Goal: Information Seeking & Learning: Learn about a topic

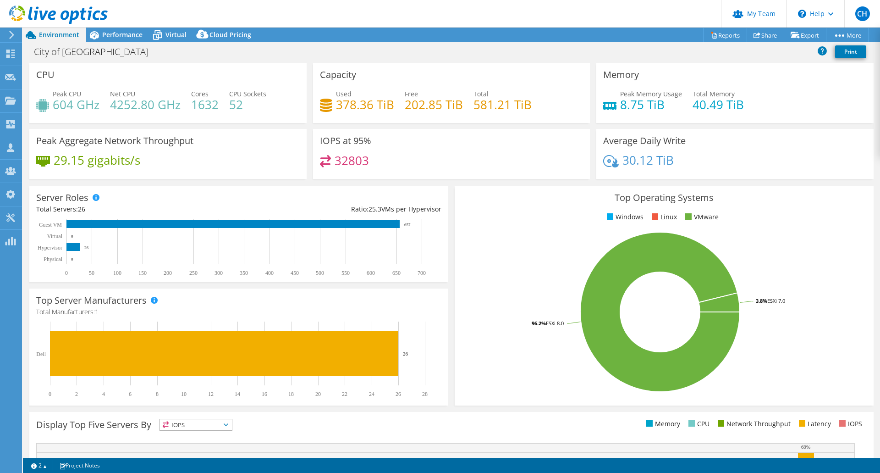
select select "USWest"
select select "USD"
click at [10, 53] on use at bounding box center [10, 54] width 9 height 9
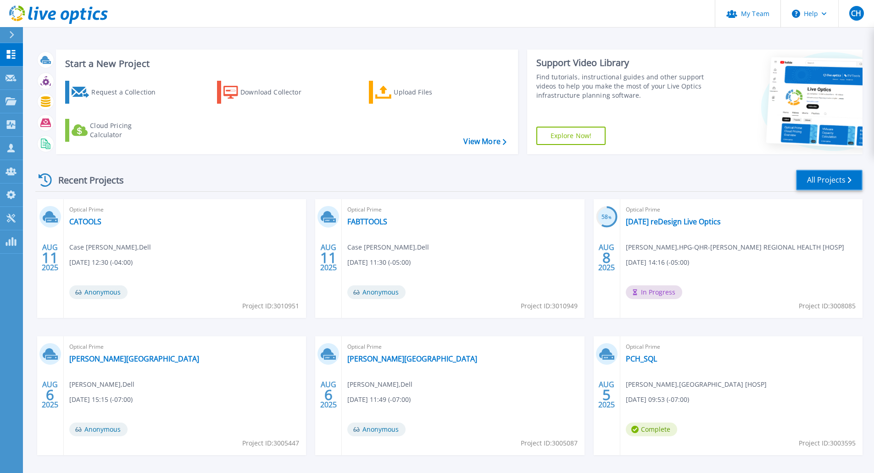
click at [826, 182] on link "All Projects" at bounding box center [829, 180] width 66 height 21
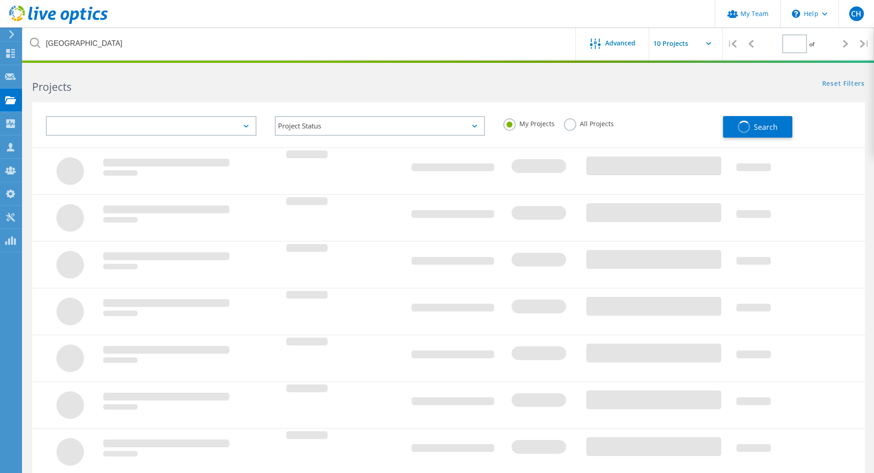
type input "1"
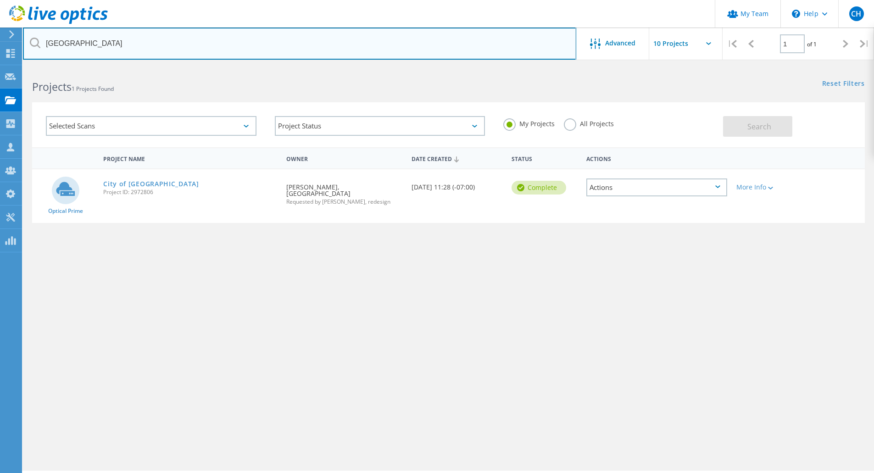
click at [127, 44] on input "[GEOGRAPHIC_DATA]" at bounding box center [299, 44] width 553 height 32
type input "t"
type input "enloe"
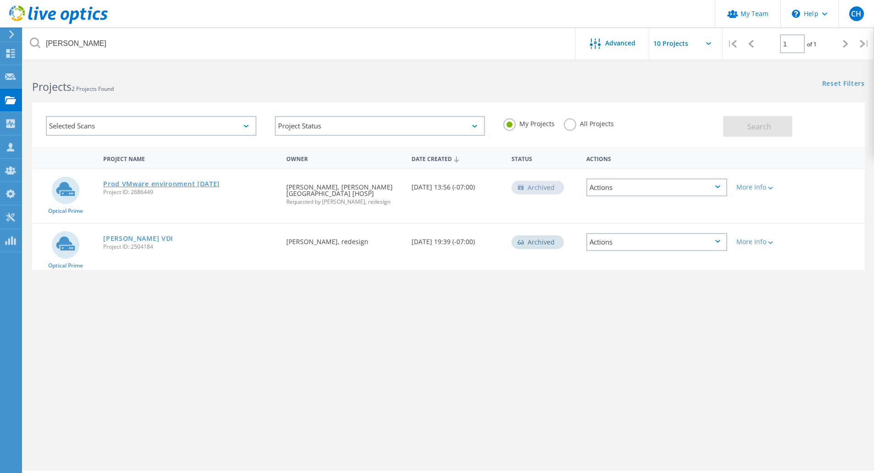
click at [184, 183] on link "Prod VMware environment 10.10.2024" at bounding box center [161, 184] width 116 height 6
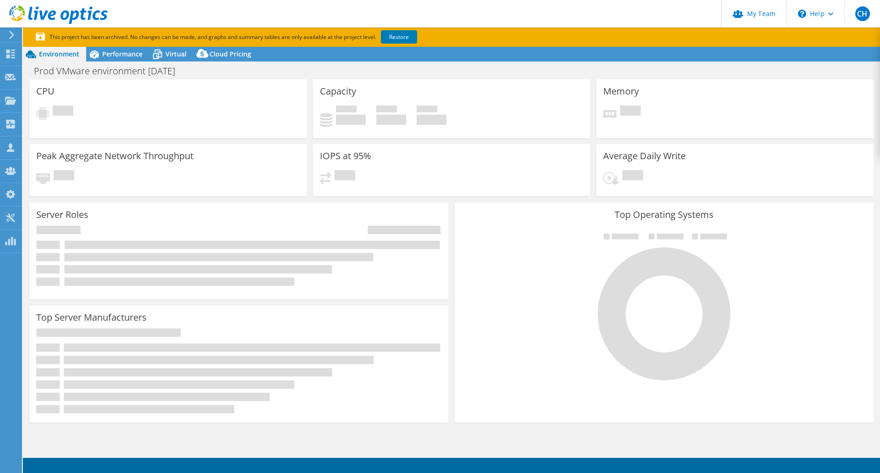
select select "USD"
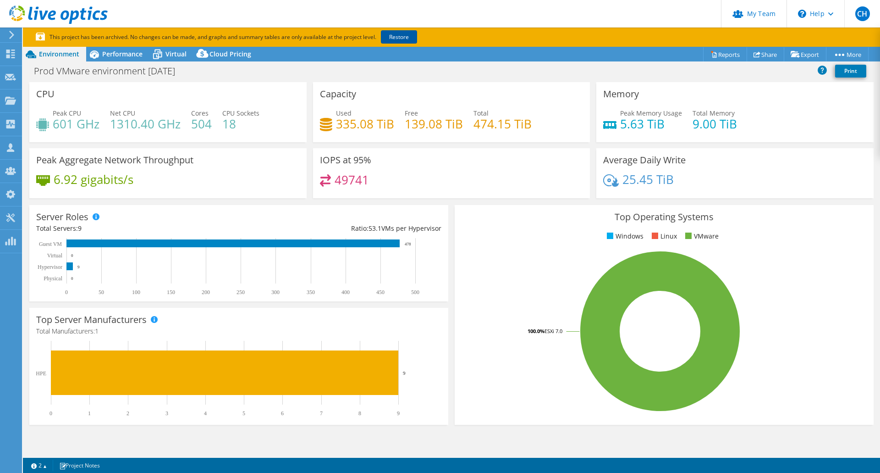
click at [402, 34] on link "Restore" at bounding box center [399, 36] width 36 height 13
click at [110, 58] on div "Performance" at bounding box center [117, 54] width 63 height 15
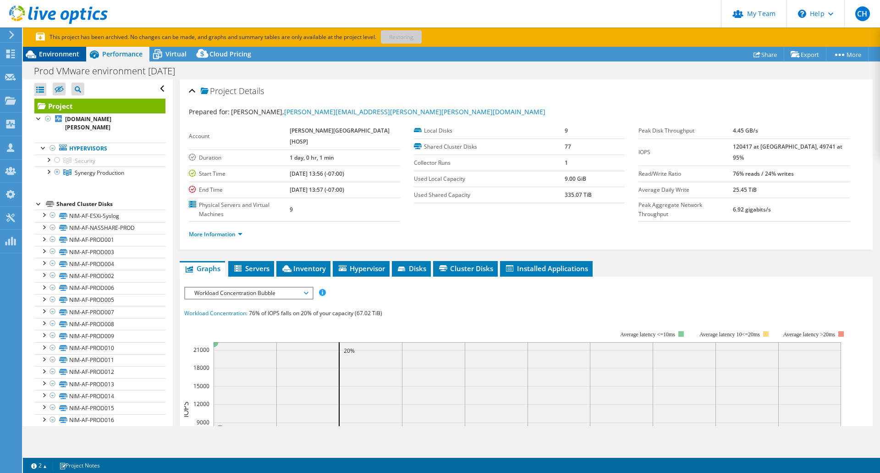
click at [53, 55] on span "Environment" at bounding box center [59, 54] width 40 height 9
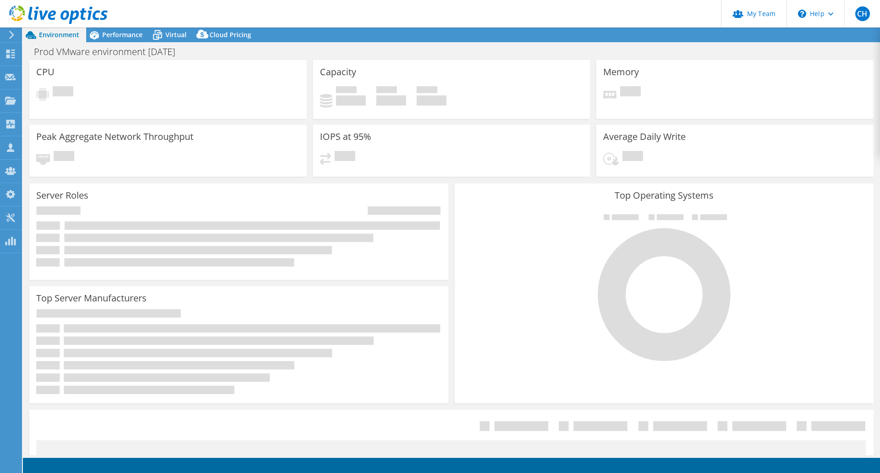
select select "USD"
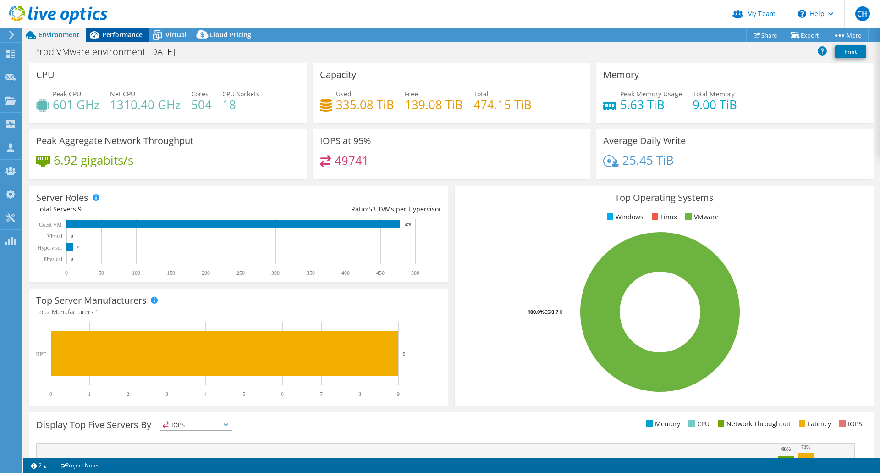
click at [127, 34] on span "Performance" at bounding box center [122, 34] width 40 height 9
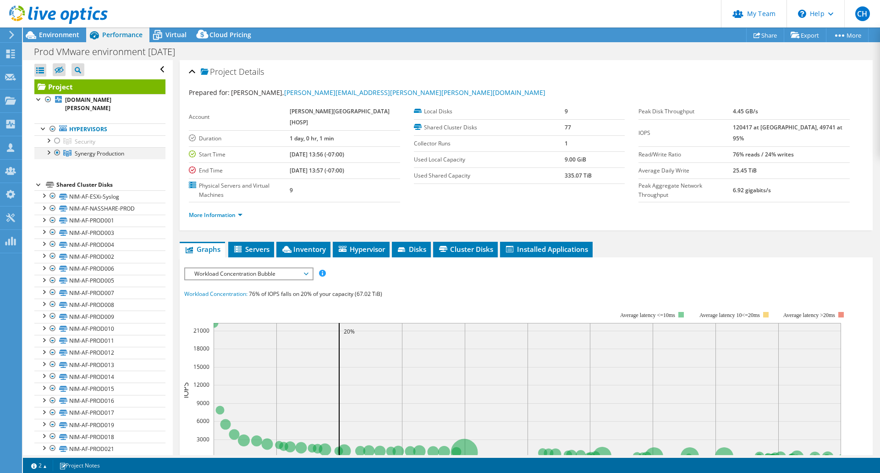
click at [49, 147] on div at bounding box center [48, 151] width 9 height 9
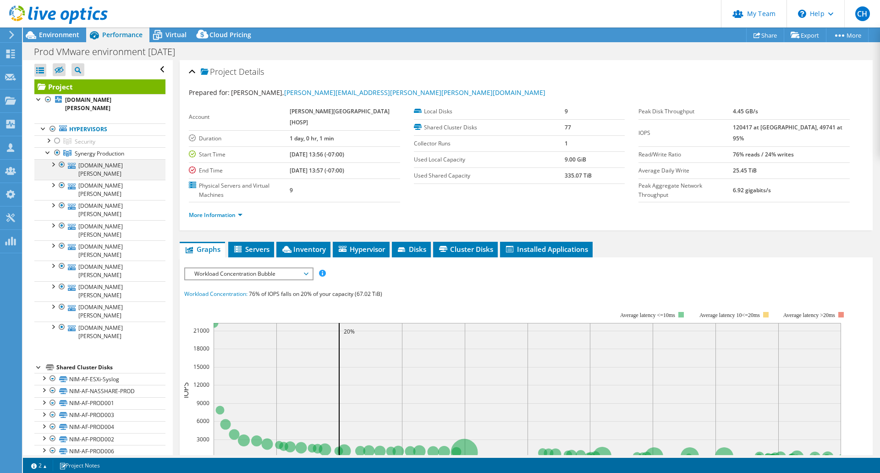
click at [53, 159] on div at bounding box center [52, 163] width 9 height 9
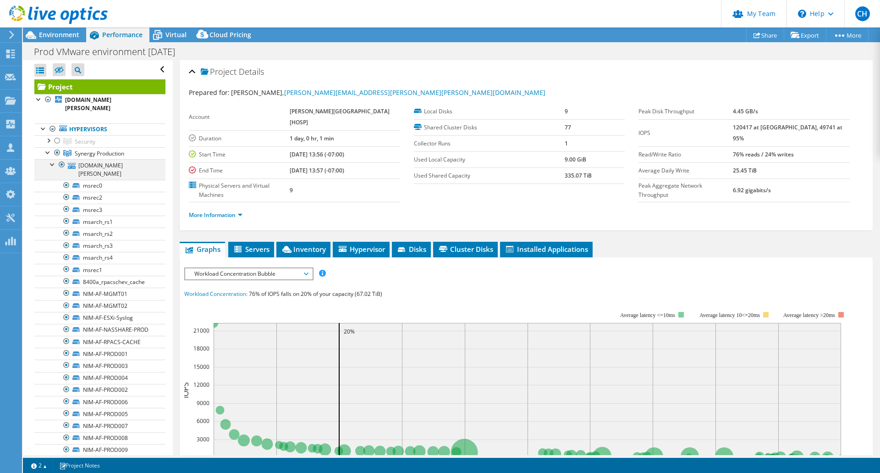
click at [53, 159] on div at bounding box center [52, 163] width 9 height 9
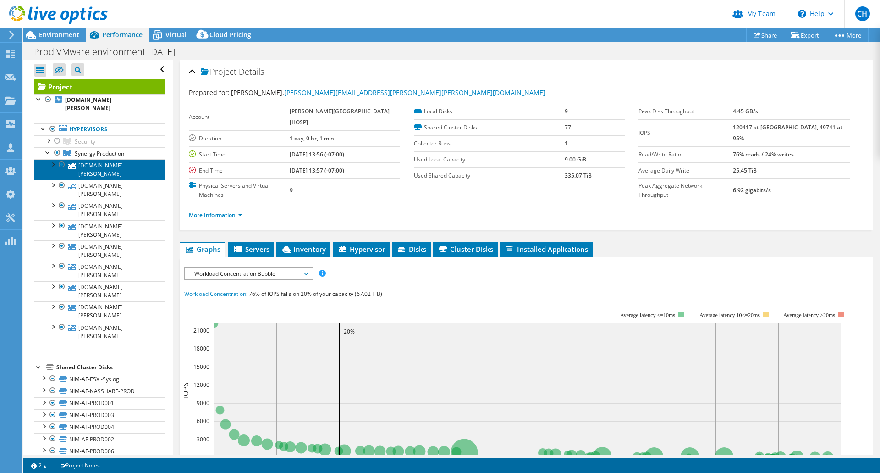
click at [105, 159] on link "[DOMAIN_NAME][PERSON_NAME]" at bounding box center [99, 169] width 131 height 20
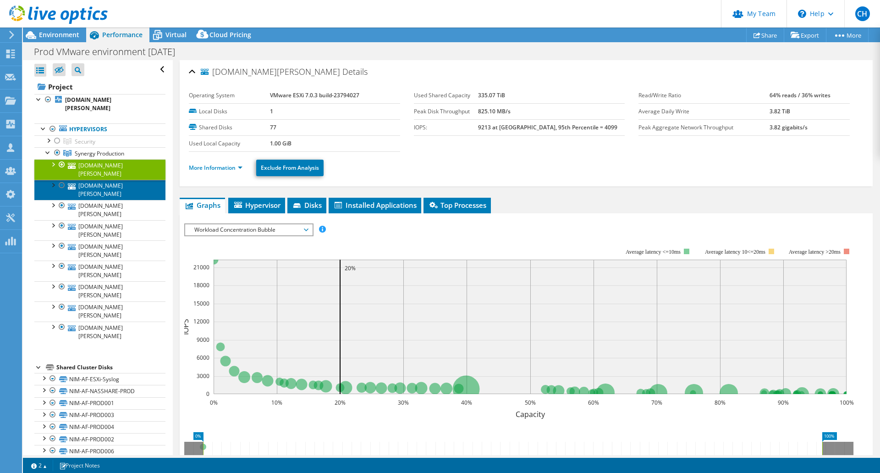
click at [105, 180] on link "[DOMAIN_NAME][PERSON_NAME]" at bounding box center [99, 190] width 131 height 20
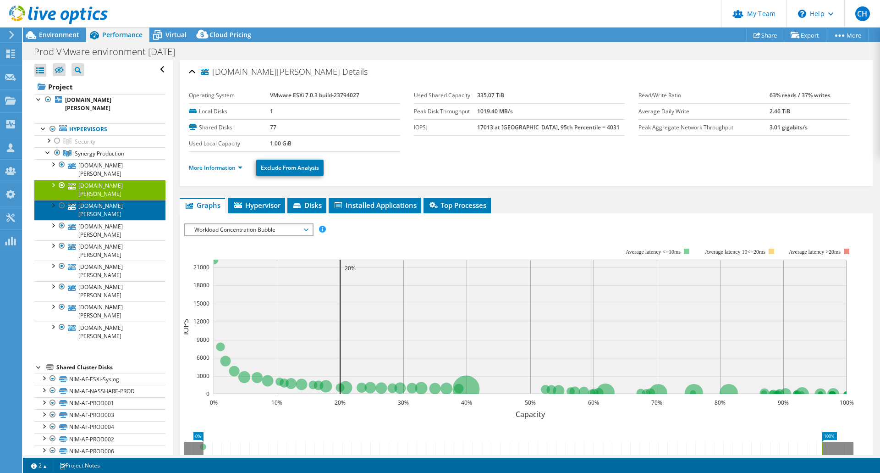
click at [104, 200] on link "[DOMAIN_NAME][PERSON_NAME]" at bounding box center [99, 210] width 131 height 20
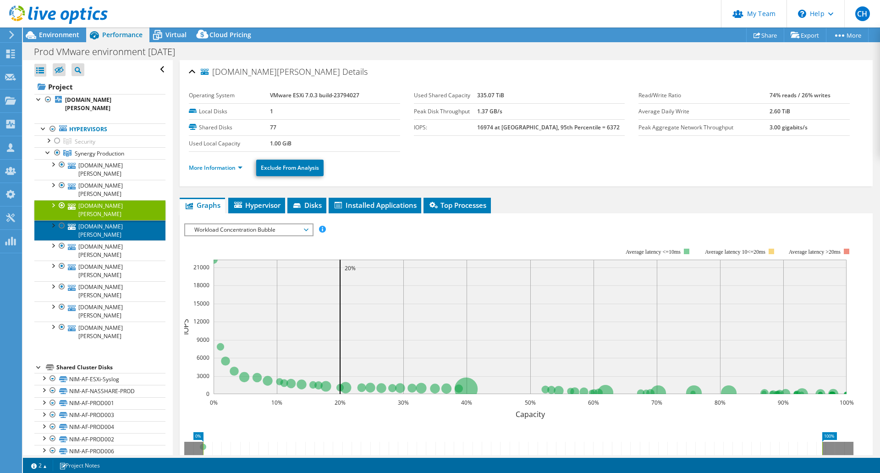
click at [104, 220] on link "[DOMAIN_NAME][PERSON_NAME]" at bounding box center [99, 230] width 131 height 20
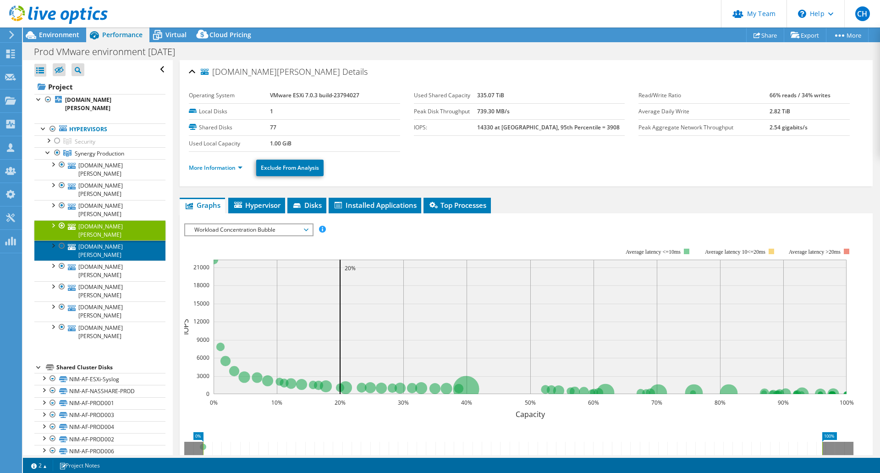
click at [103, 240] on link "[DOMAIN_NAME][PERSON_NAME]" at bounding box center [99, 250] width 131 height 20
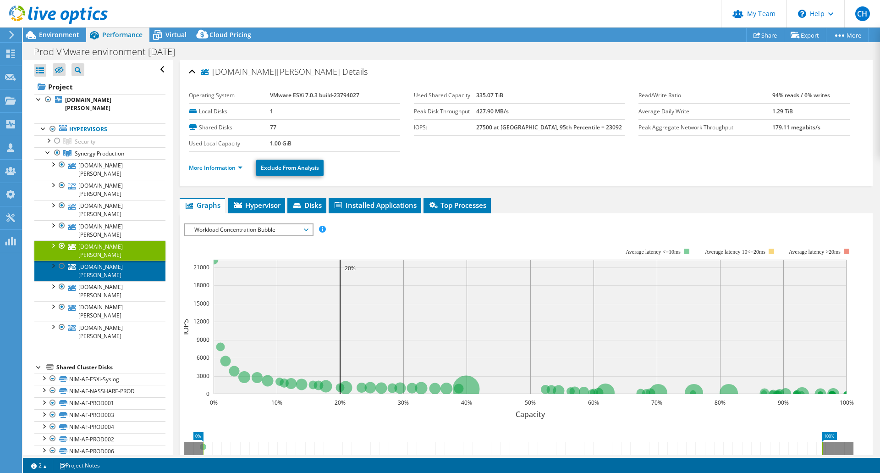
click at [100, 260] on link "[DOMAIN_NAME][PERSON_NAME]" at bounding box center [99, 270] width 131 height 20
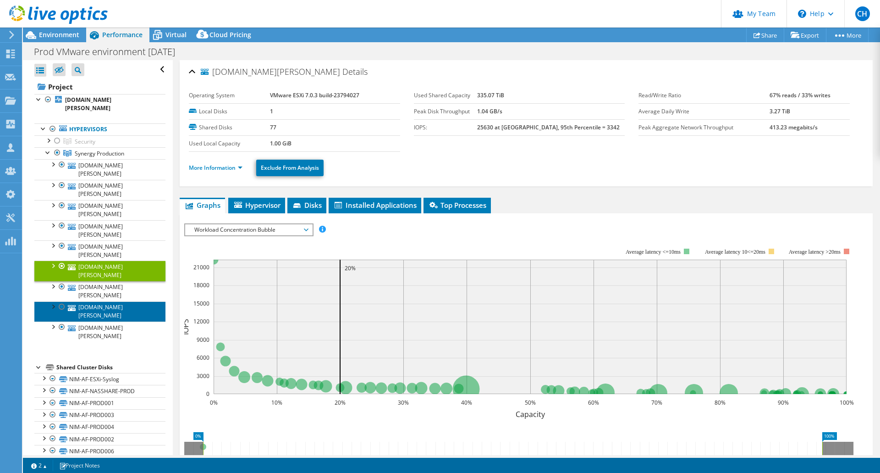
click at [103, 301] on link "[DOMAIN_NAME][PERSON_NAME]" at bounding box center [99, 311] width 131 height 20
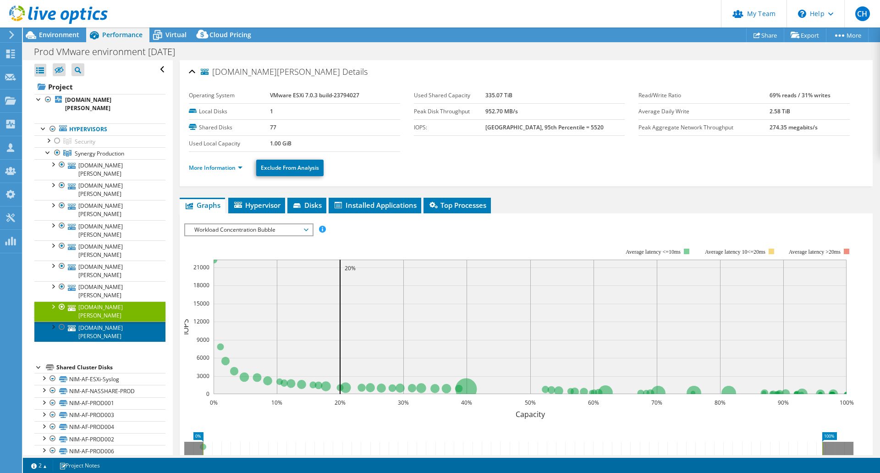
click at [101, 321] on link "[DOMAIN_NAME][PERSON_NAME]" at bounding box center [99, 331] width 131 height 20
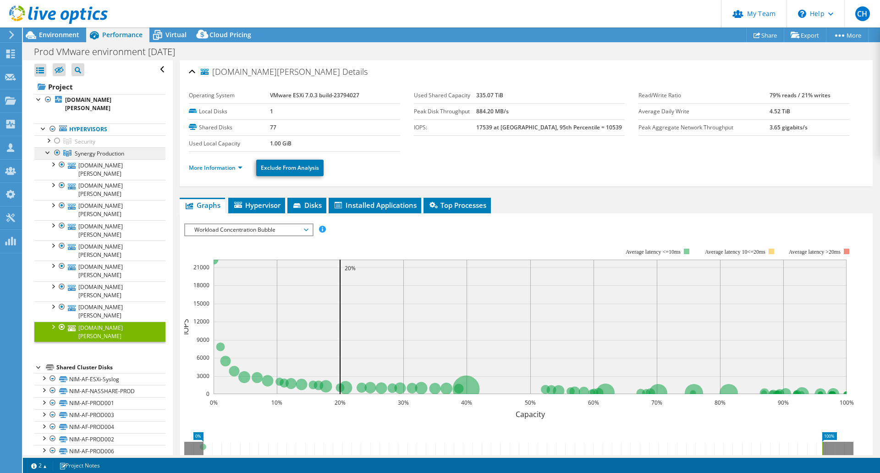
click at [95, 145] on span "Synergy Production" at bounding box center [85, 142] width 21 height 8
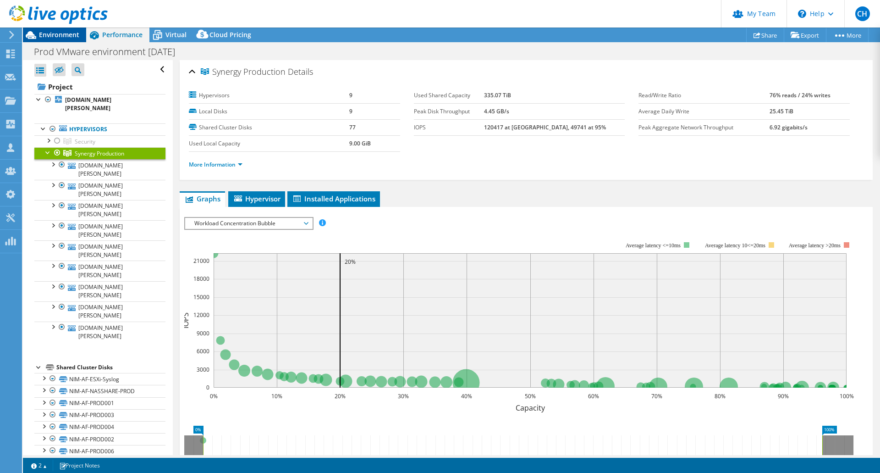
click at [58, 35] on span "Environment" at bounding box center [59, 34] width 40 height 9
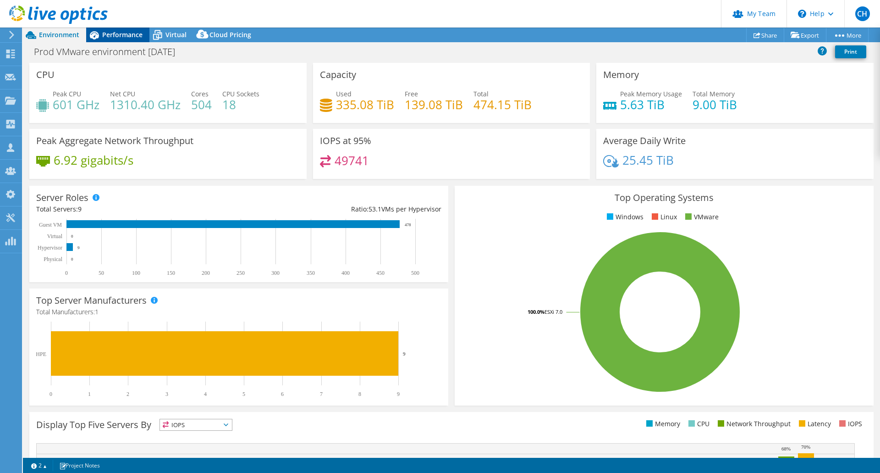
click at [128, 39] on div "Performance" at bounding box center [117, 35] width 63 height 15
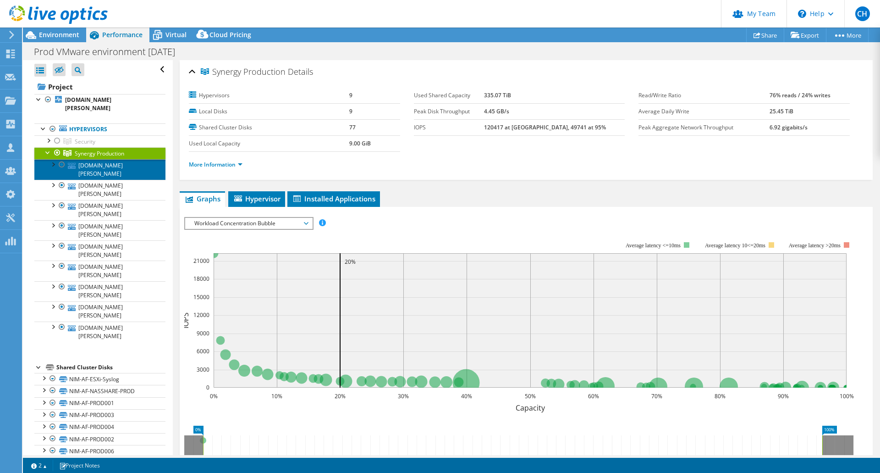
click at [106, 159] on link "[DOMAIN_NAME][PERSON_NAME]" at bounding box center [99, 169] width 131 height 20
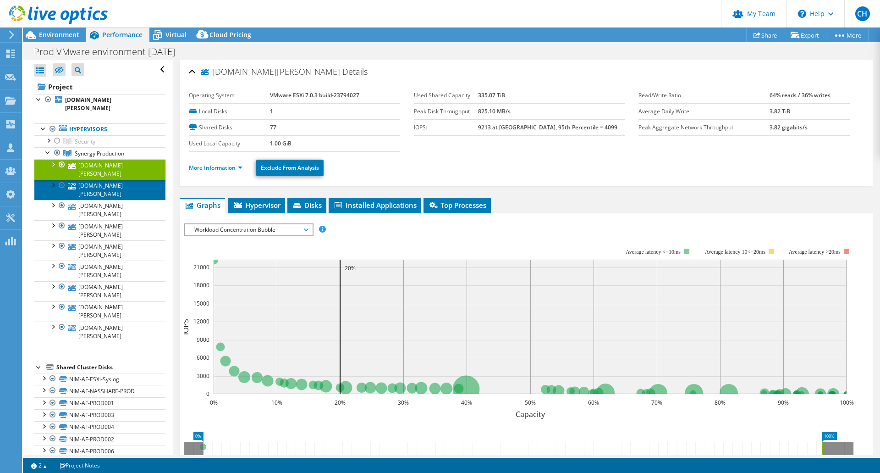
click at [79, 180] on link "[DOMAIN_NAME][PERSON_NAME]" at bounding box center [99, 190] width 131 height 20
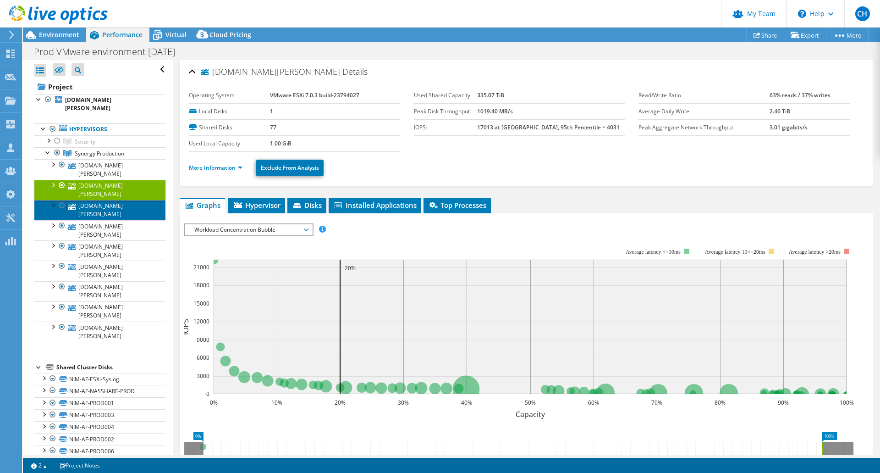
click at [98, 200] on link "[DOMAIN_NAME][PERSON_NAME]" at bounding box center [99, 210] width 131 height 20
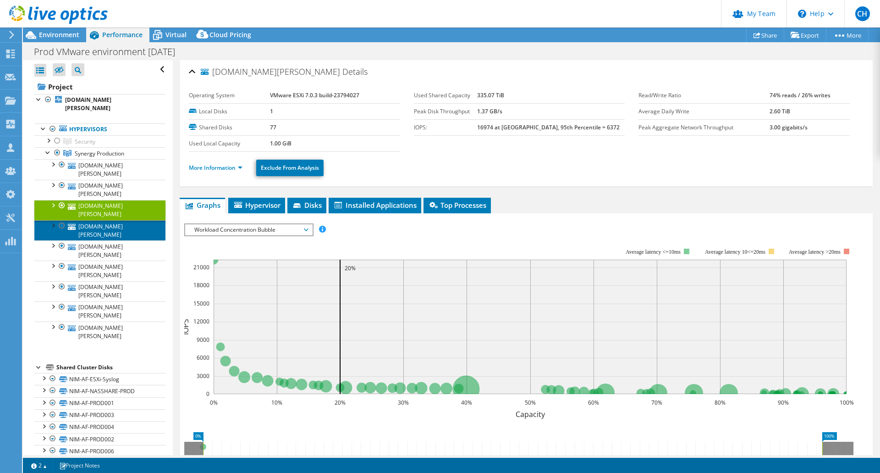
click at [100, 220] on link "[DOMAIN_NAME][PERSON_NAME]" at bounding box center [99, 230] width 131 height 20
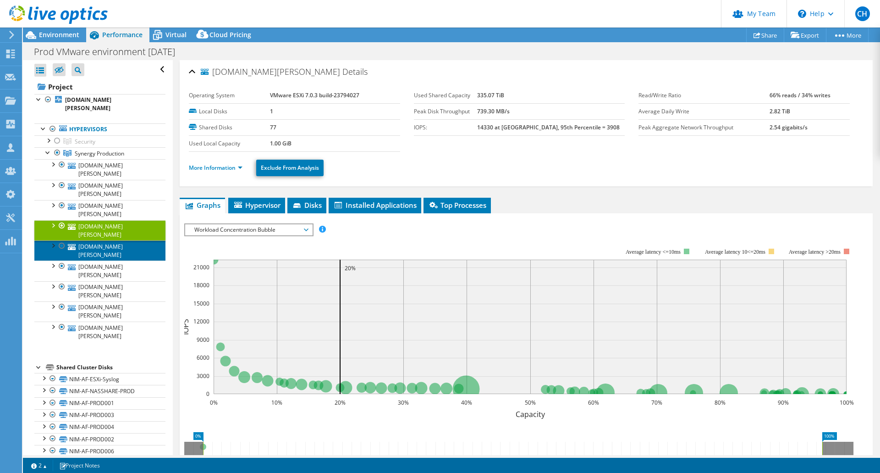
click at [98, 240] on link "[DOMAIN_NAME][PERSON_NAME]" at bounding box center [99, 250] width 131 height 20
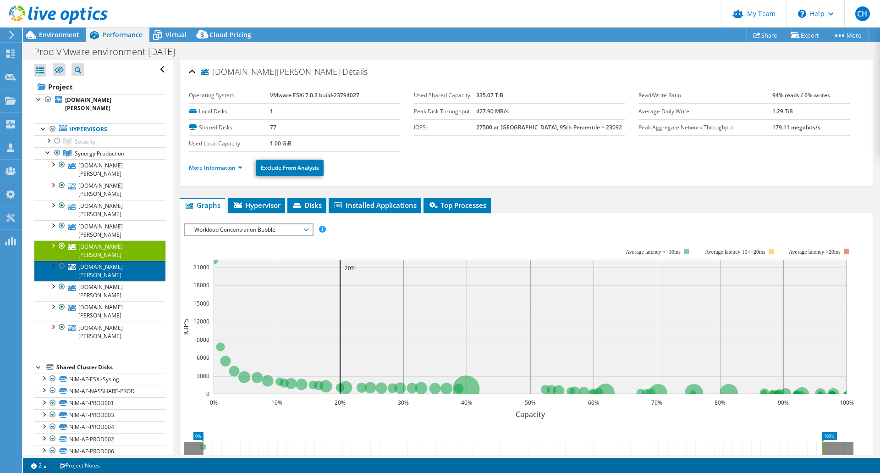
click at [109, 260] on link "[DOMAIN_NAME][PERSON_NAME]" at bounding box center [99, 270] width 131 height 20
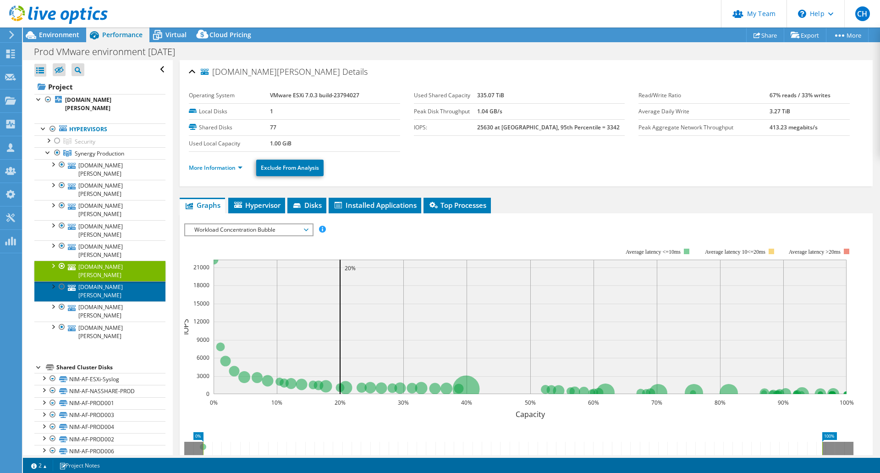
click at [107, 281] on link "[DOMAIN_NAME][PERSON_NAME]" at bounding box center [99, 291] width 131 height 20
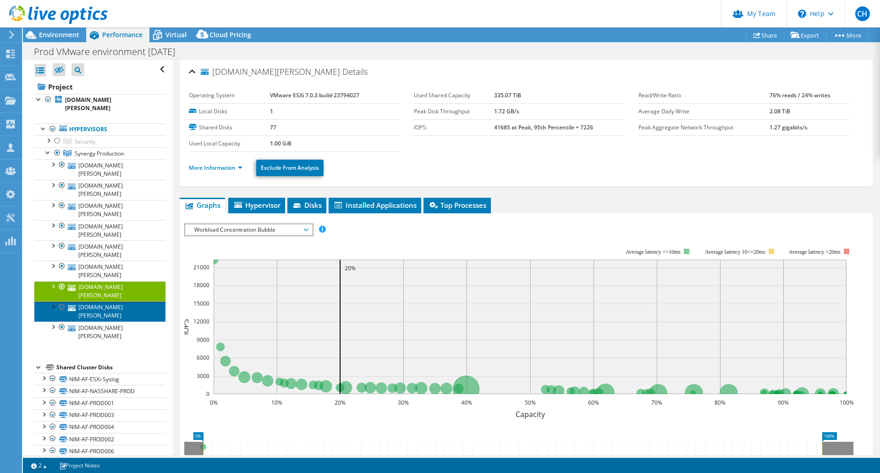
click at [101, 301] on link "[DOMAIN_NAME][PERSON_NAME]" at bounding box center [99, 311] width 131 height 20
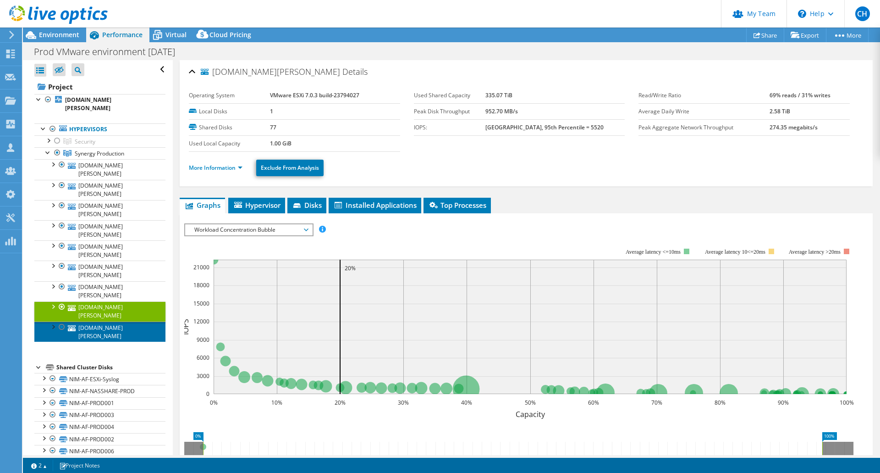
click at [101, 321] on link "[DOMAIN_NAME][PERSON_NAME]" at bounding box center [99, 331] width 131 height 20
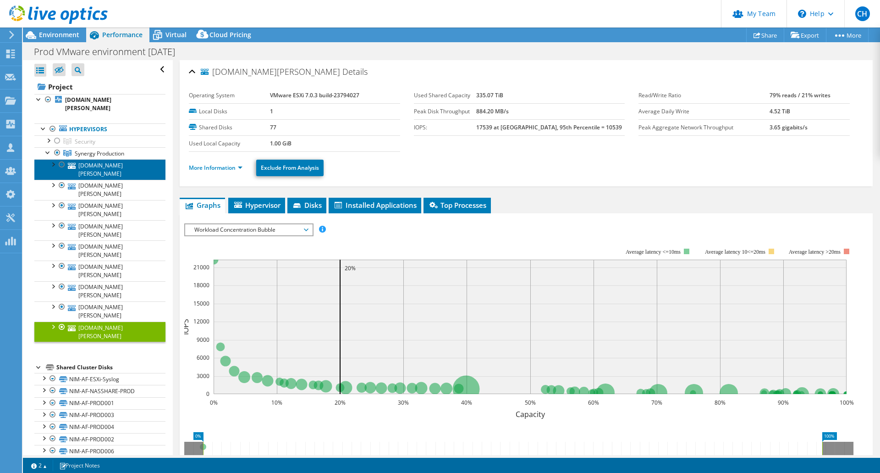
click at [98, 159] on link "[DOMAIN_NAME][PERSON_NAME]" at bounding box center [99, 169] width 131 height 20
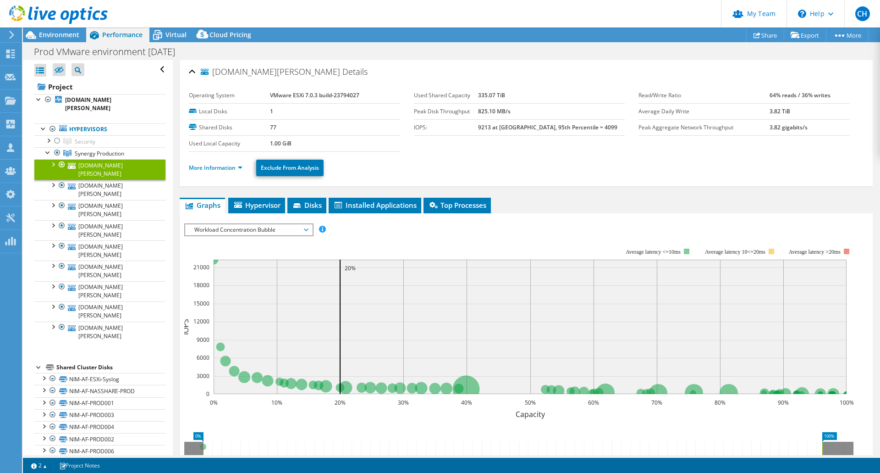
click at [533, 17] on header "CH Partner Team Admin [PERSON_NAME] [EMAIL_ADDRESS][DOMAIN_NAME] redesign My Pr…" at bounding box center [440, 14] width 880 height 28
click at [83, 100] on b "[DOMAIN_NAME][PERSON_NAME]" at bounding box center [88, 104] width 46 height 16
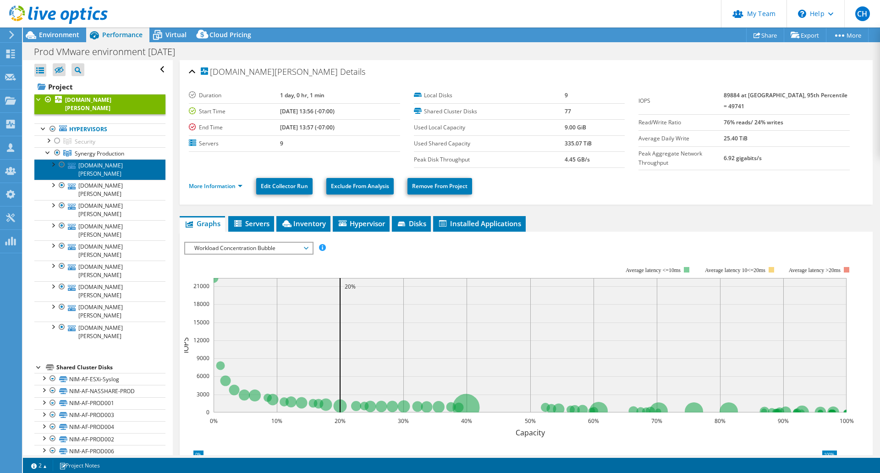
click at [119, 160] on link "[DOMAIN_NAME][PERSON_NAME]" at bounding box center [99, 169] width 131 height 20
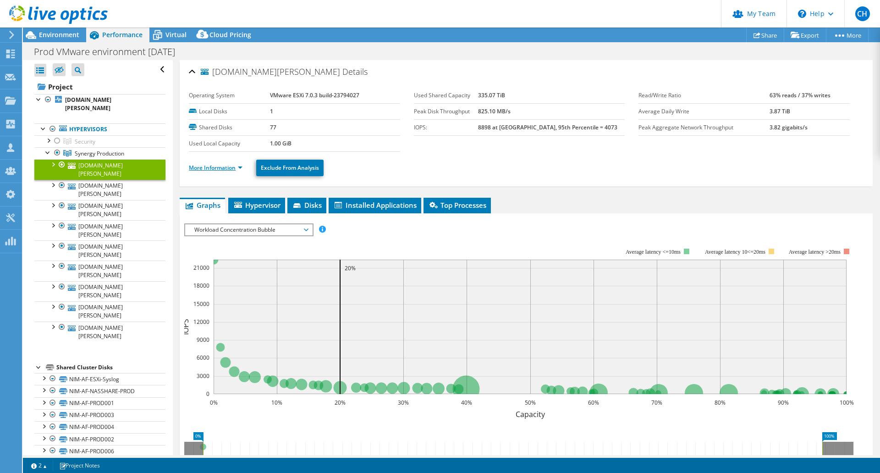
click at [219, 168] on link "More Information" at bounding box center [216, 168] width 54 height 8
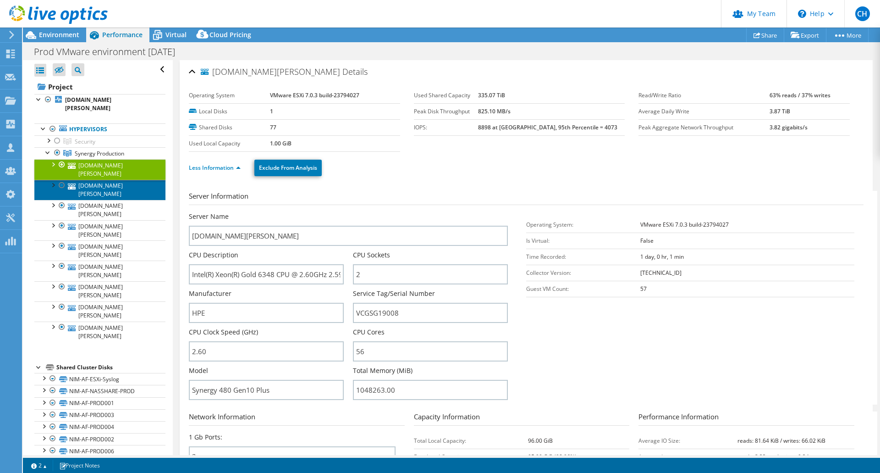
click at [94, 180] on link "[DOMAIN_NAME][PERSON_NAME]" at bounding box center [99, 190] width 131 height 20
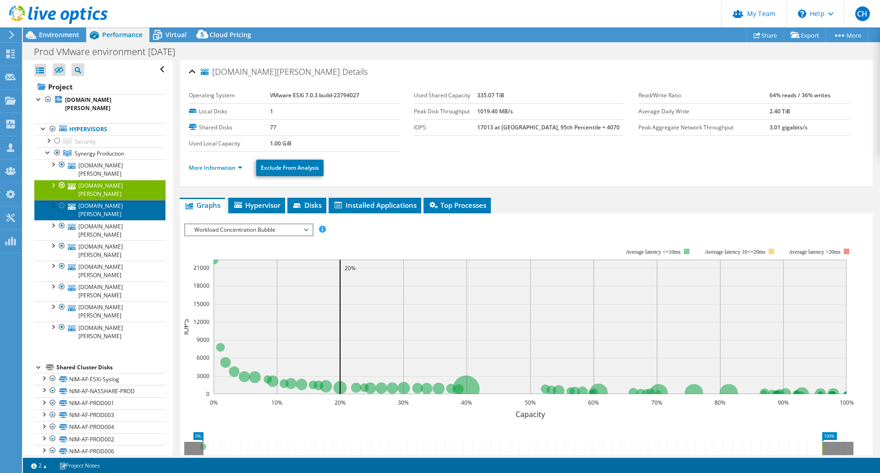
click at [93, 200] on link "[DOMAIN_NAME][PERSON_NAME]" at bounding box center [99, 210] width 131 height 20
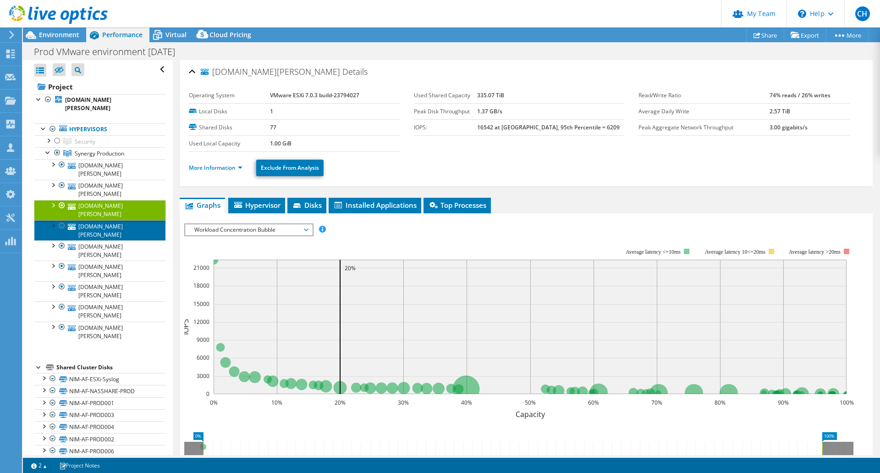
click at [94, 220] on link "[DOMAIN_NAME][PERSON_NAME]" at bounding box center [99, 230] width 131 height 20
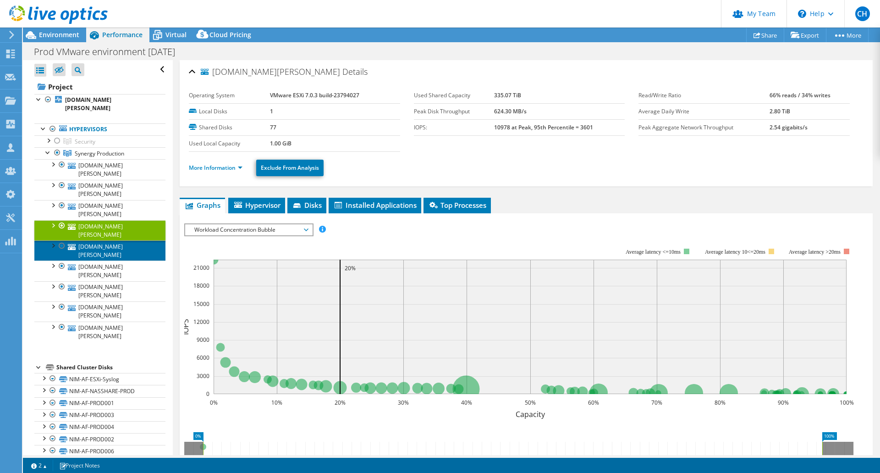
click at [94, 240] on link "[DOMAIN_NAME][PERSON_NAME]" at bounding box center [99, 250] width 131 height 20
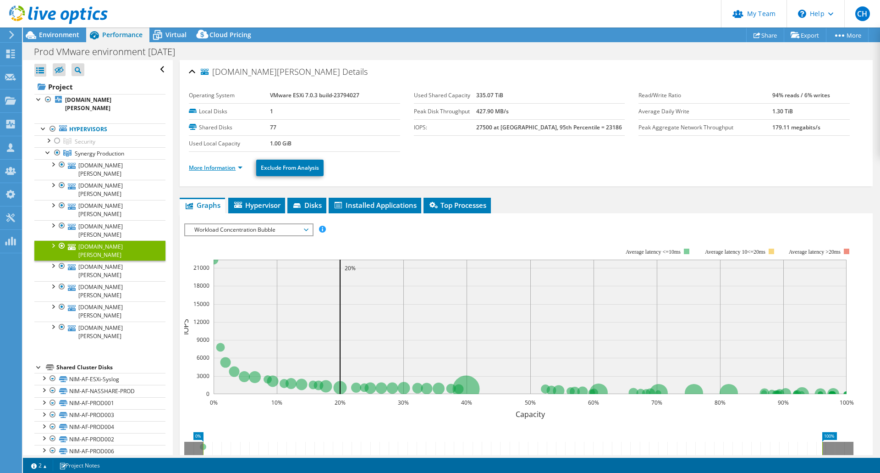
click at [216, 169] on link "More Information" at bounding box center [216, 168] width 54 height 8
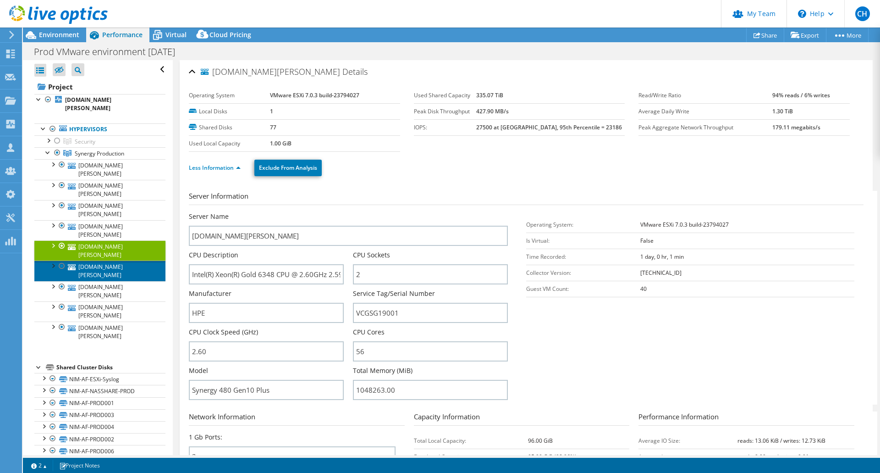
click at [96, 260] on link "[DOMAIN_NAME][PERSON_NAME]" at bounding box center [99, 270] width 131 height 20
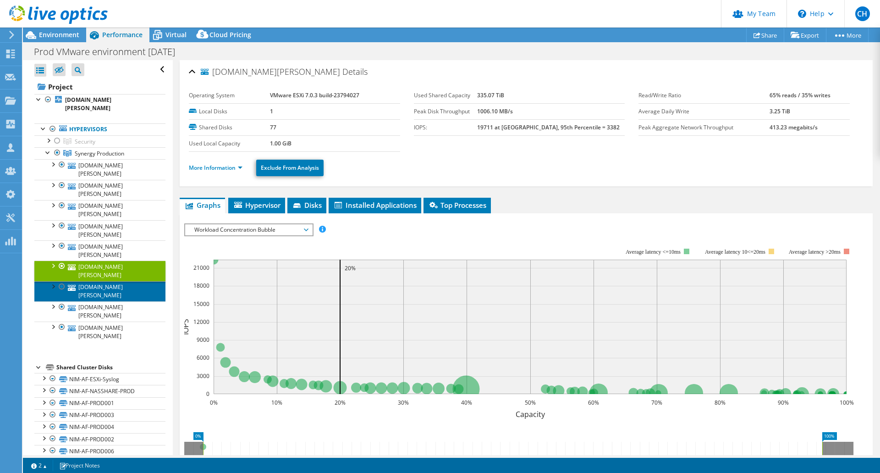
click at [87, 281] on link "[DOMAIN_NAME][PERSON_NAME]" at bounding box center [99, 291] width 131 height 20
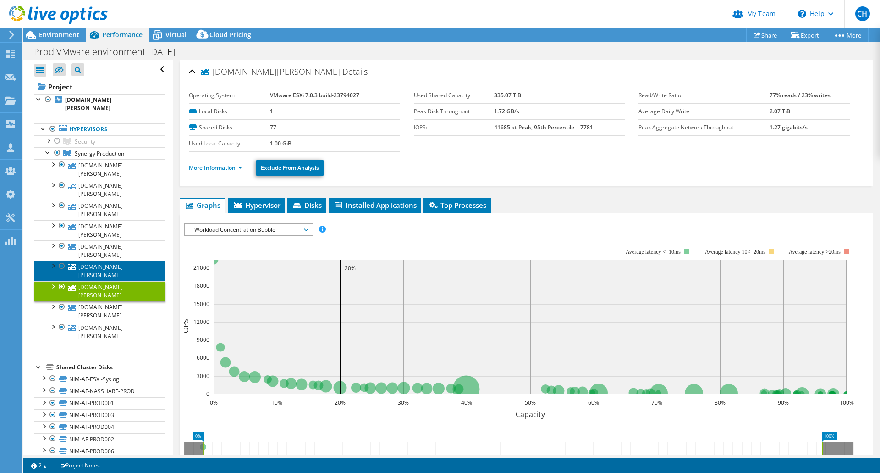
click at [91, 260] on link "[DOMAIN_NAME][PERSON_NAME]" at bounding box center [99, 270] width 131 height 20
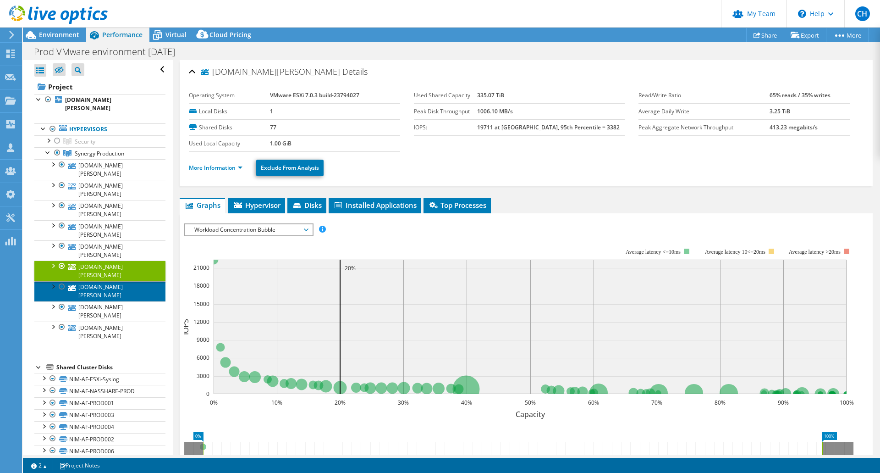
click at [90, 281] on link "[DOMAIN_NAME][PERSON_NAME]" at bounding box center [99, 291] width 131 height 20
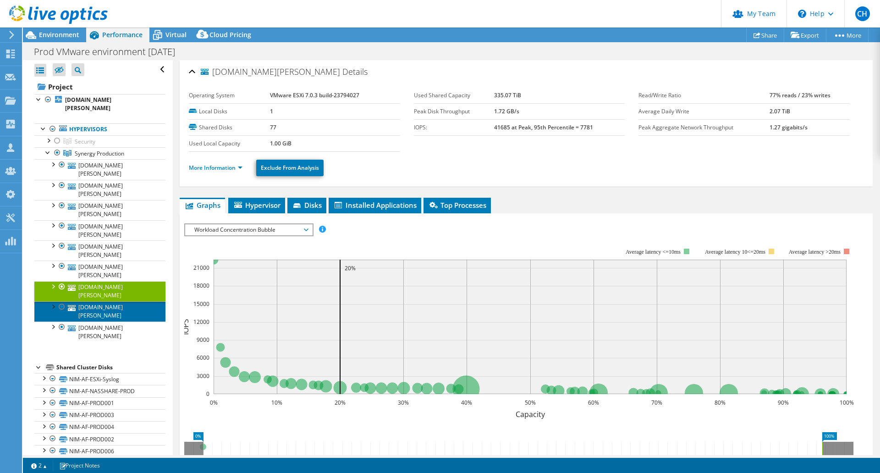
click at [98, 301] on link "[DOMAIN_NAME][PERSON_NAME]" at bounding box center [99, 311] width 131 height 20
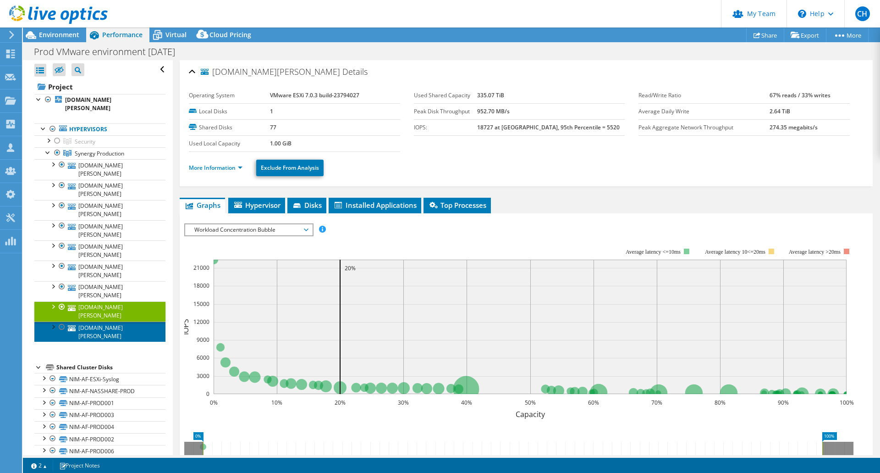
click at [96, 321] on link "[DOMAIN_NAME][PERSON_NAME]" at bounding box center [99, 331] width 131 height 20
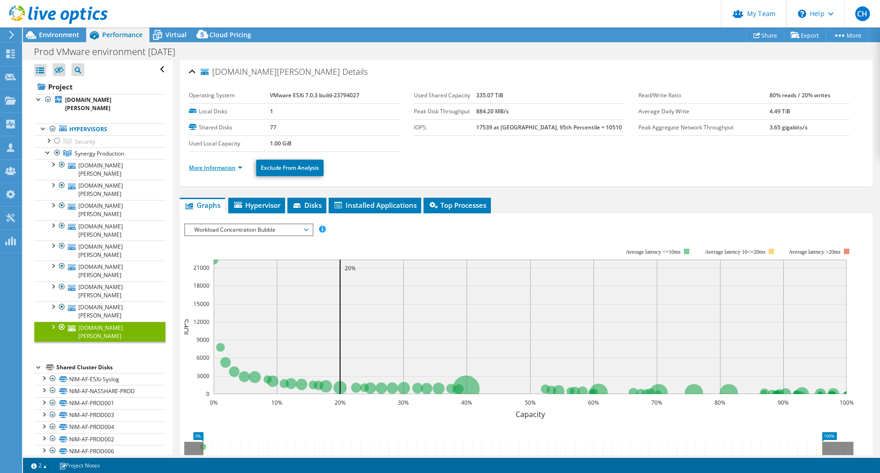
click at [221, 170] on link "More Information" at bounding box center [216, 168] width 54 height 8
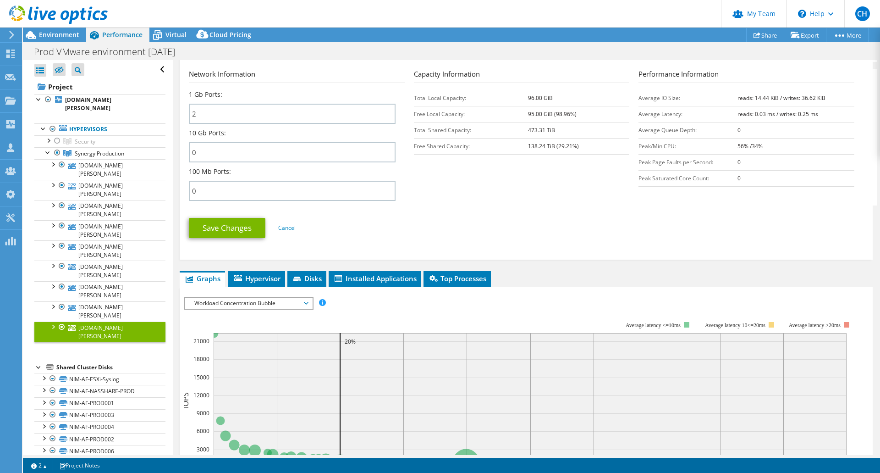
scroll to position [382, 0]
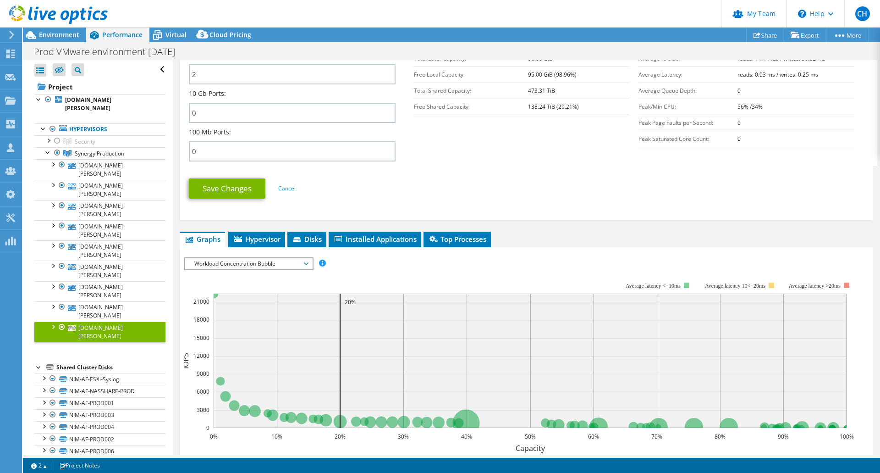
click at [265, 262] on span "Workload Concentration Bubble" at bounding box center [249, 263] width 118 height 11
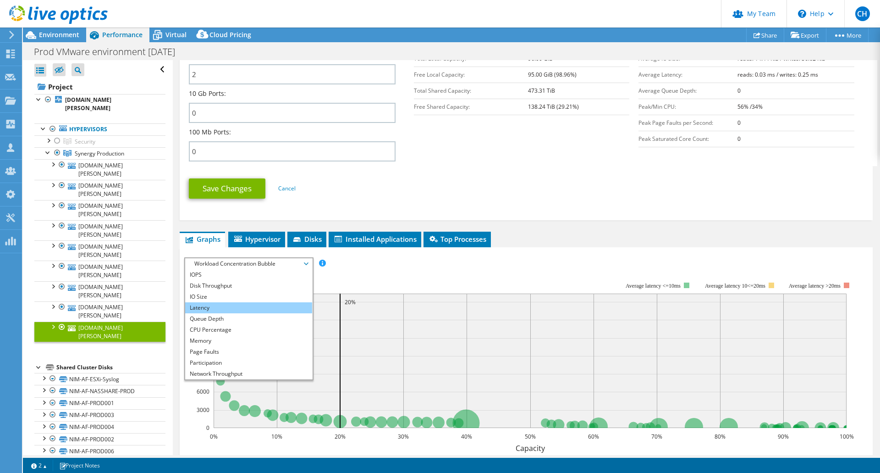
click at [261, 306] on li "Latency" at bounding box center [248, 307] width 127 height 11
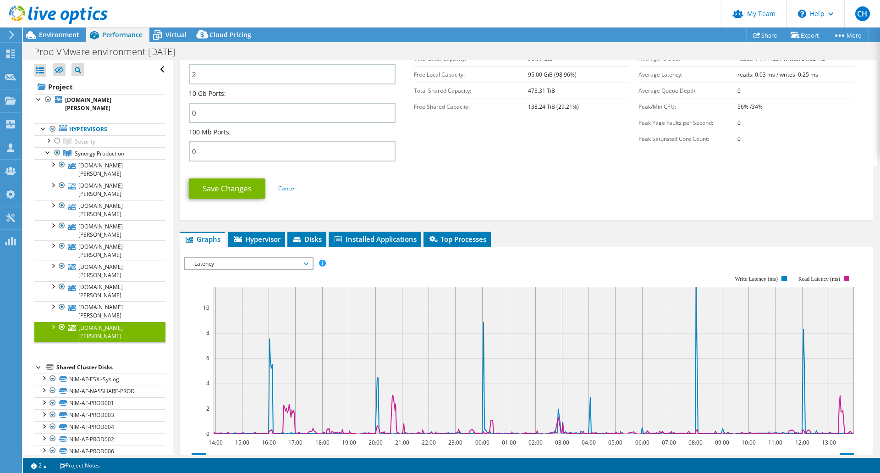
click at [274, 263] on span "Latency" at bounding box center [249, 263] width 118 height 11
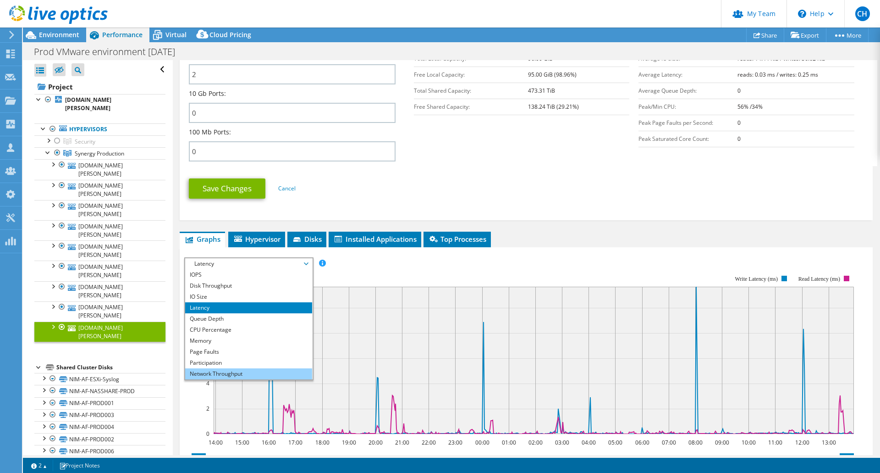
click at [257, 376] on li "Network Throughput" at bounding box center [248, 373] width 127 height 11
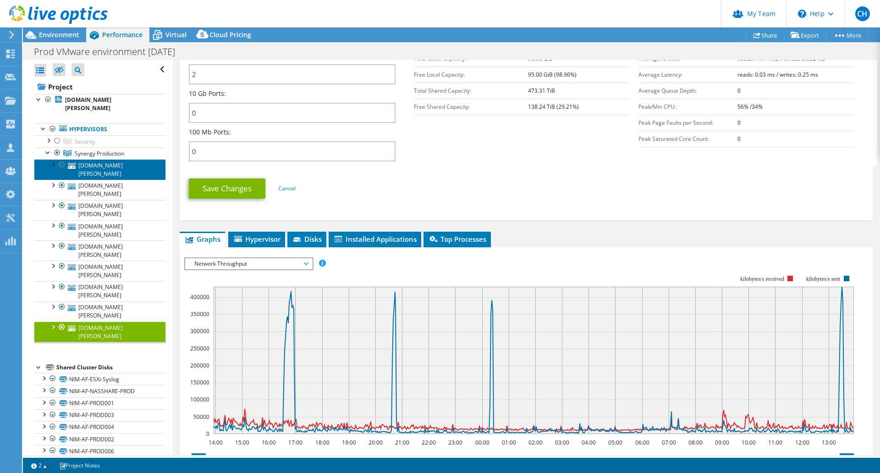
click at [97, 159] on link "[DOMAIN_NAME][PERSON_NAME]" at bounding box center [99, 169] width 131 height 20
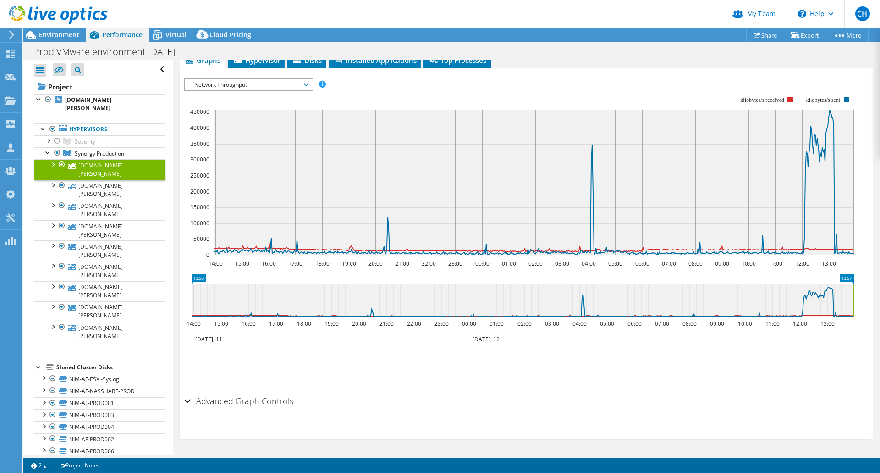
scroll to position [145, 0]
click at [102, 180] on link "[DOMAIN_NAME][PERSON_NAME]" at bounding box center [99, 190] width 131 height 20
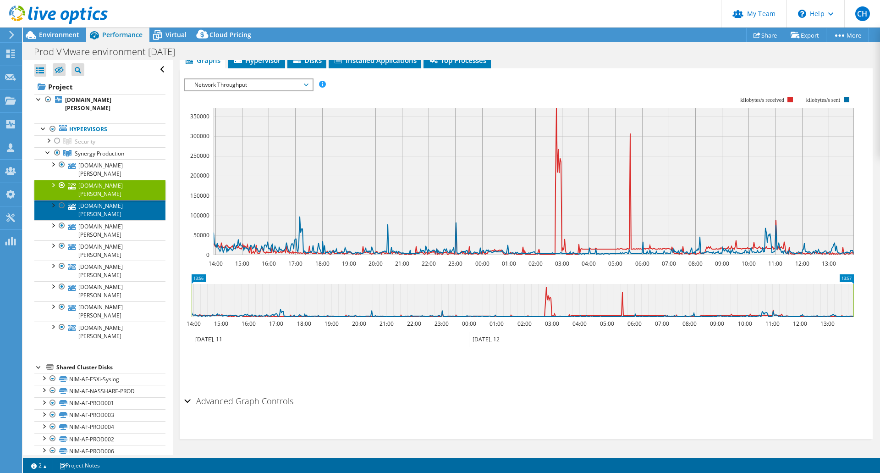
click at [103, 200] on link "[DOMAIN_NAME][PERSON_NAME]" at bounding box center [99, 210] width 131 height 20
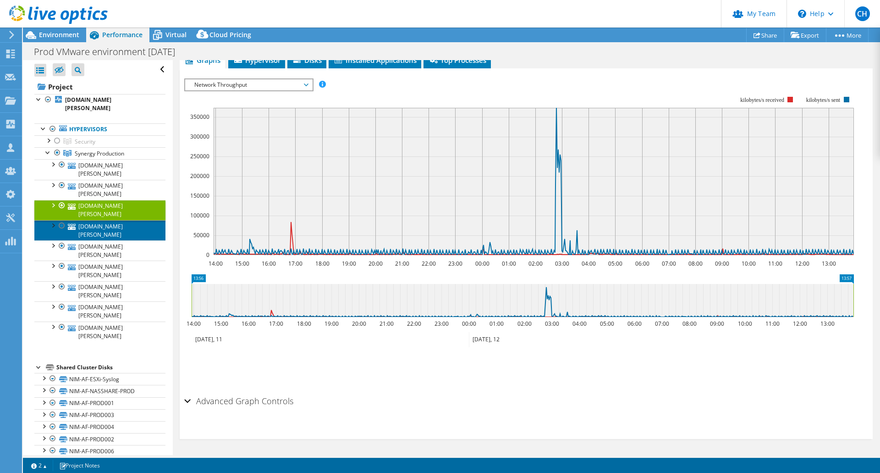
click at [103, 220] on link "[DOMAIN_NAME][PERSON_NAME]" at bounding box center [99, 230] width 131 height 20
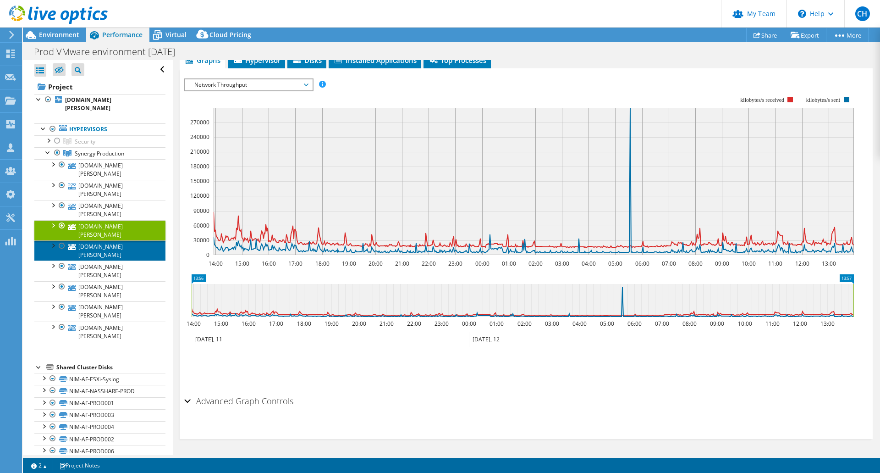
click at [100, 240] on link "[DOMAIN_NAME][PERSON_NAME]" at bounding box center [99, 250] width 131 height 20
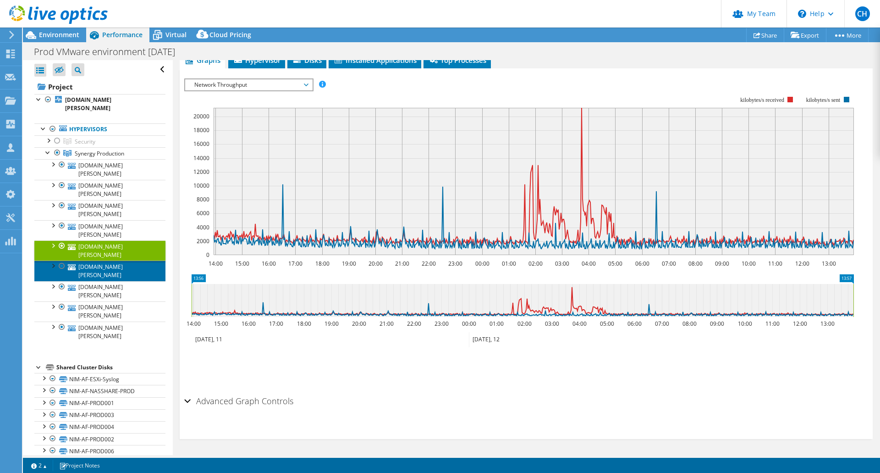
click at [109, 260] on link "[DOMAIN_NAME][PERSON_NAME]" at bounding box center [99, 270] width 131 height 20
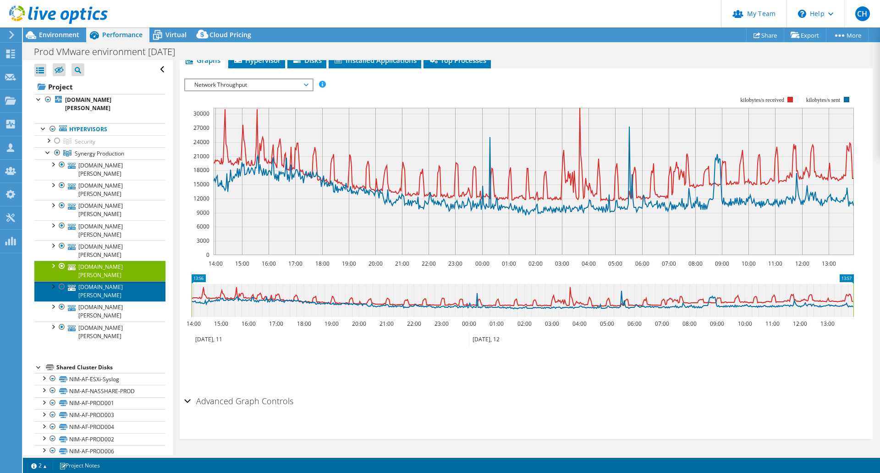
click at [109, 281] on link "[DOMAIN_NAME][PERSON_NAME]" at bounding box center [99, 291] width 131 height 20
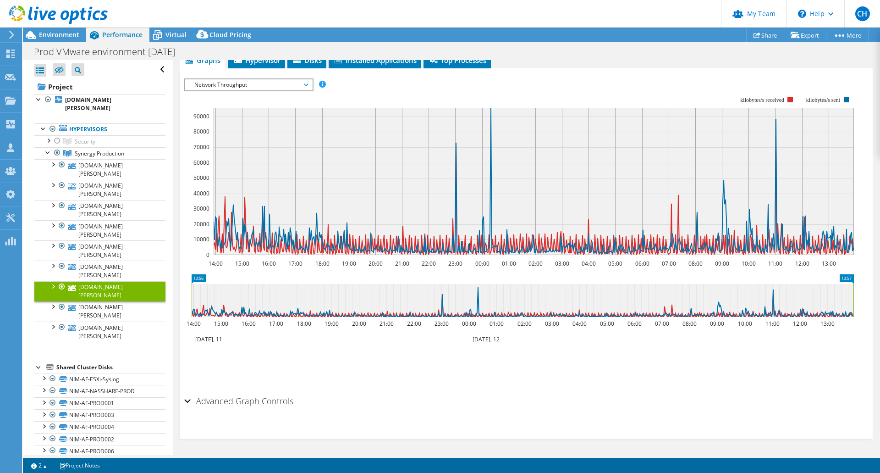
scroll to position [0, 0]
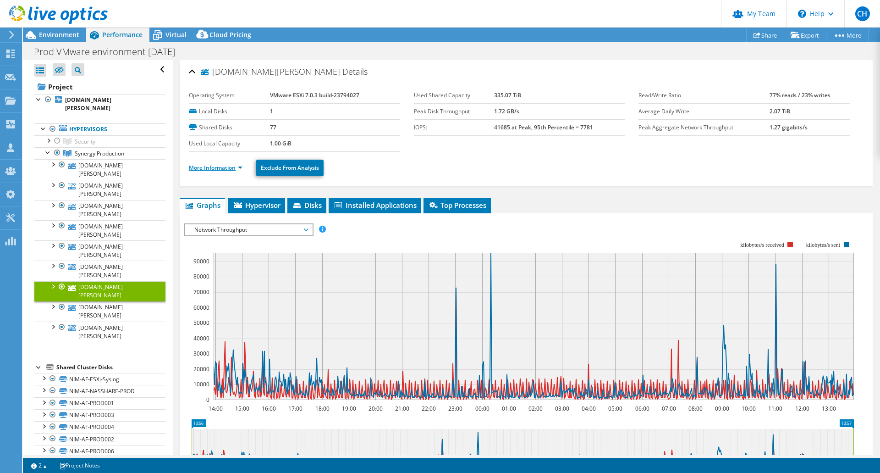
click at [212, 166] on link "More Information" at bounding box center [216, 168] width 54 height 8
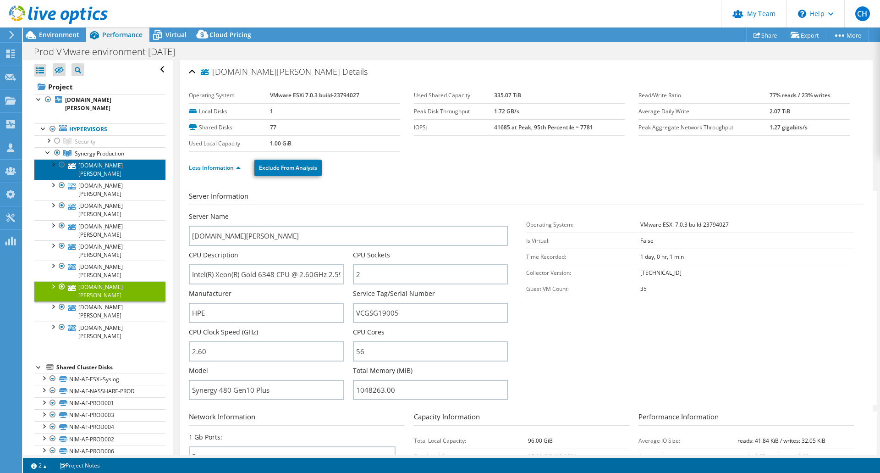
click at [95, 159] on link "[DOMAIN_NAME][PERSON_NAME]" at bounding box center [99, 169] width 131 height 20
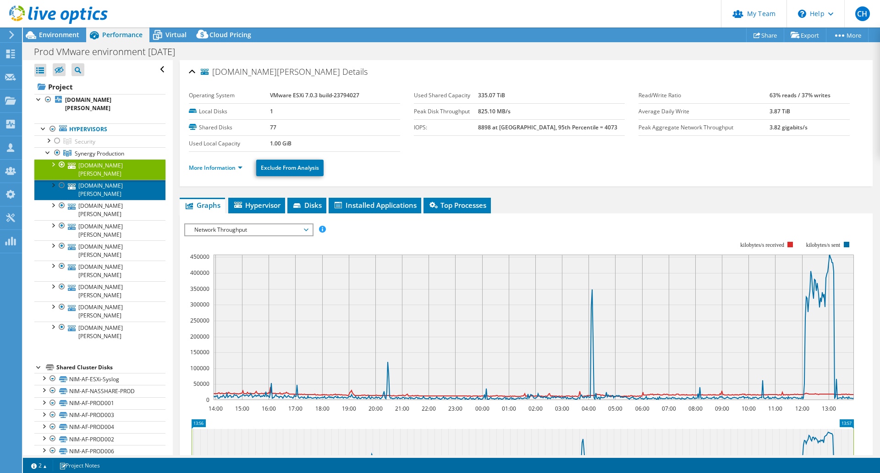
click at [106, 180] on link "[DOMAIN_NAME][PERSON_NAME]" at bounding box center [99, 190] width 131 height 20
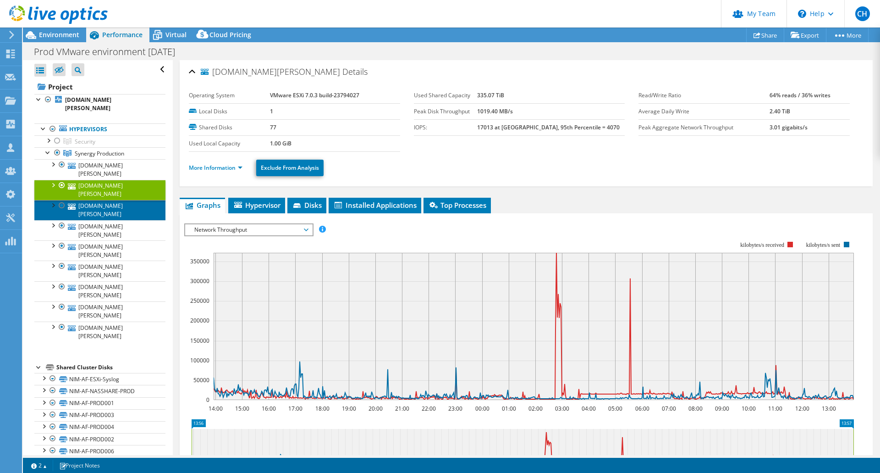
click at [100, 200] on link "[DOMAIN_NAME][PERSON_NAME]" at bounding box center [99, 210] width 131 height 20
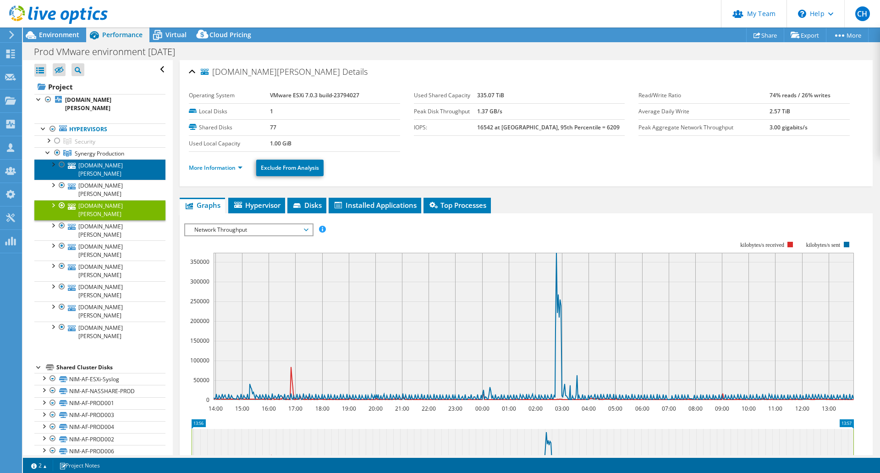
click at [105, 159] on link "[DOMAIN_NAME][PERSON_NAME]" at bounding box center [99, 169] width 131 height 20
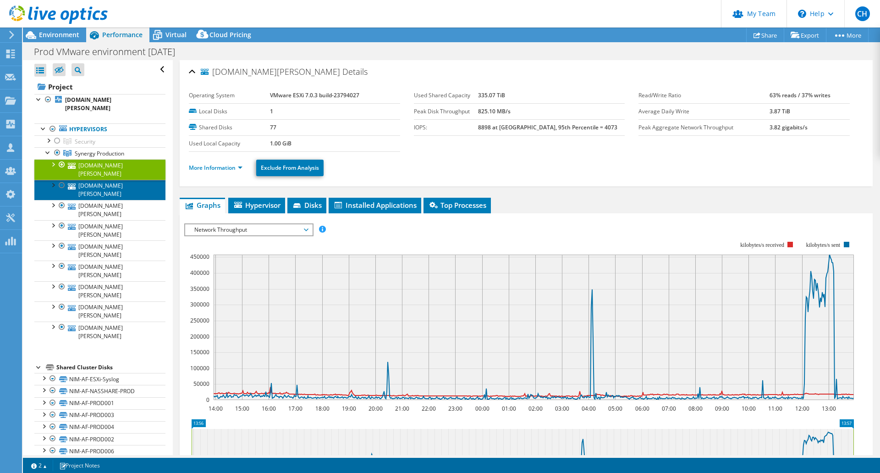
click at [105, 180] on link "[DOMAIN_NAME][PERSON_NAME]" at bounding box center [99, 190] width 131 height 20
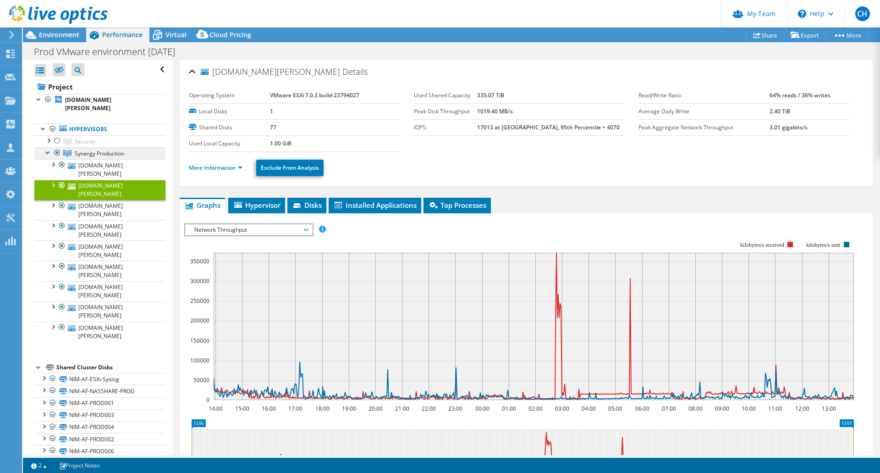
click at [95, 144] on span "Synergy Production" at bounding box center [85, 142] width 21 height 8
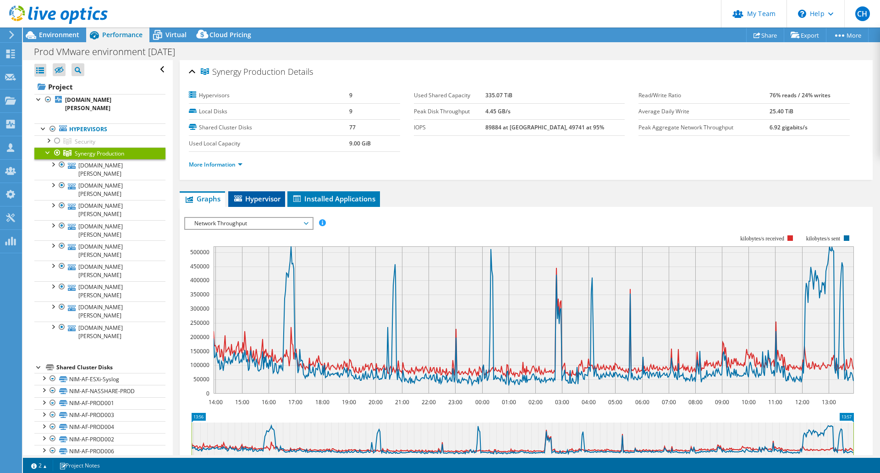
click at [269, 196] on span "Hypervisor" at bounding box center [257, 198] width 48 height 9
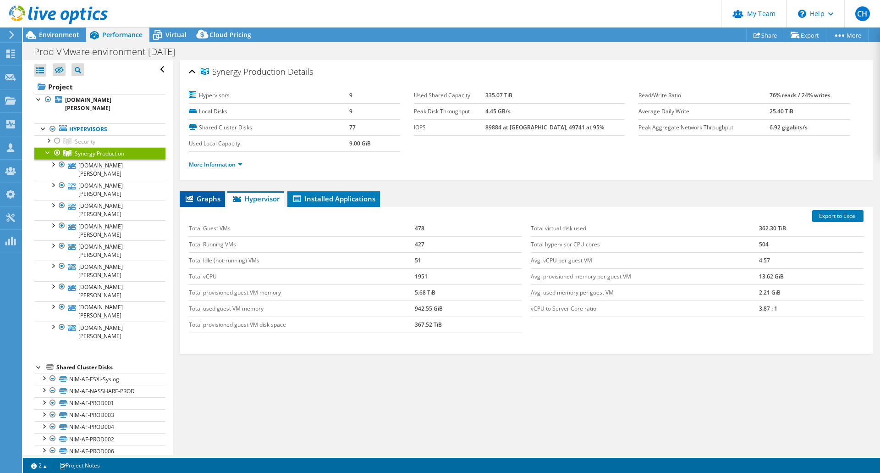
click at [208, 199] on span "Graphs" at bounding box center [202, 198] width 36 height 9
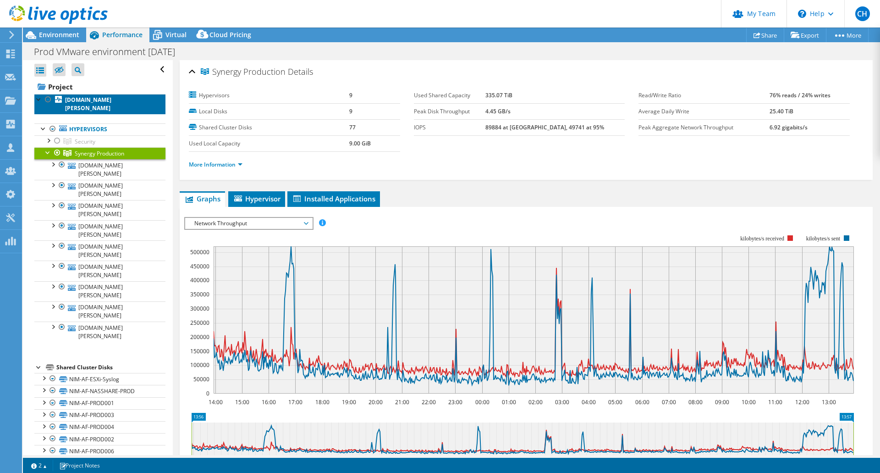
click at [93, 99] on b "[DOMAIN_NAME][PERSON_NAME]" at bounding box center [88, 104] width 46 height 16
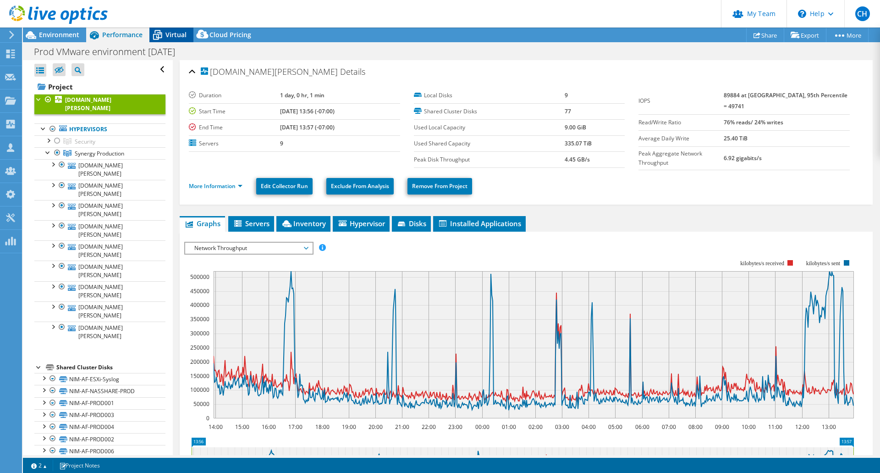
click at [176, 31] on span "Virtual" at bounding box center [176, 34] width 21 height 9
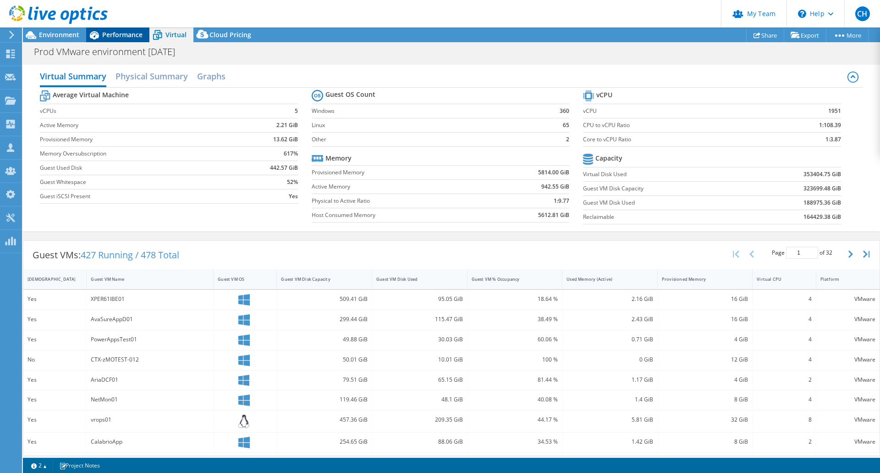
click at [117, 37] on span "Performance" at bounding box center [122, 34] width 40 height 9
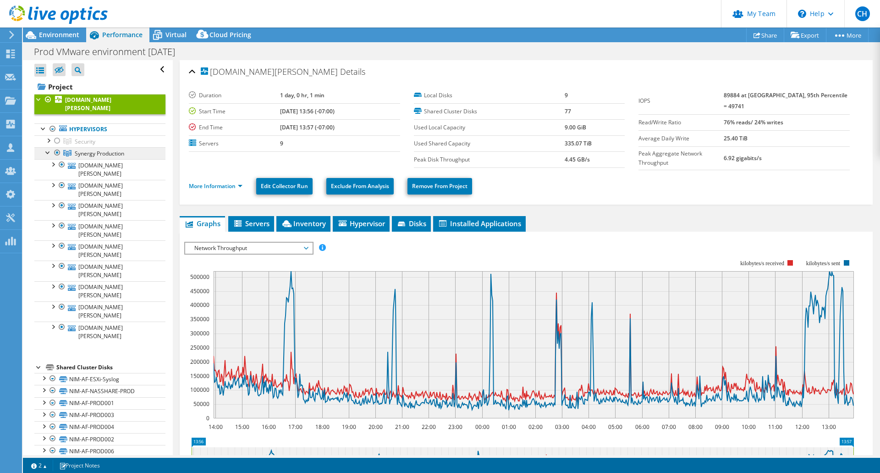
click at [80, 144] on span "Synergy Production" at bounding box center [85, 142] width 21 height 8
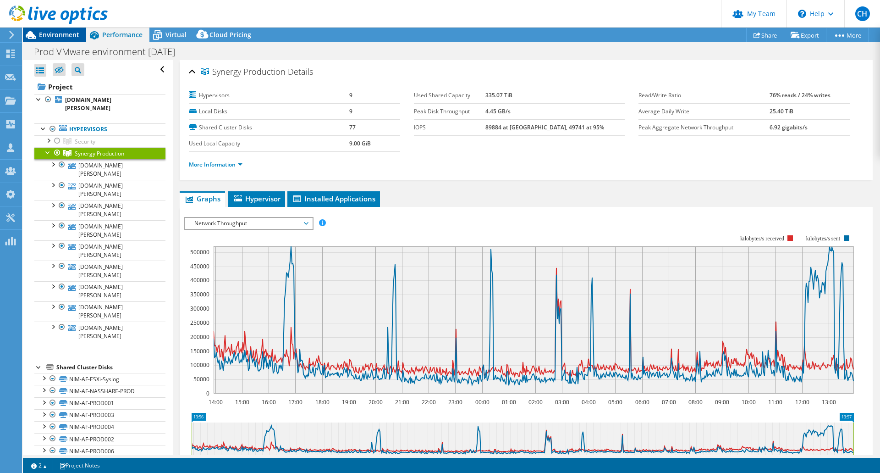
click at [61, 37] on span "Environment" at bounding box center [59, 34] width 40 height 9
